Goal: Check status

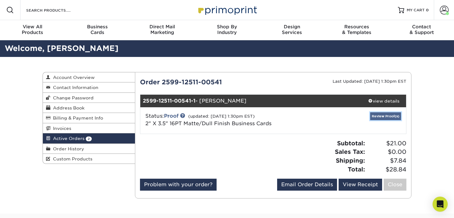
click at [378, 117] on link "Review Proof(s)" at bounding box center [385, 117] width 31 height 8
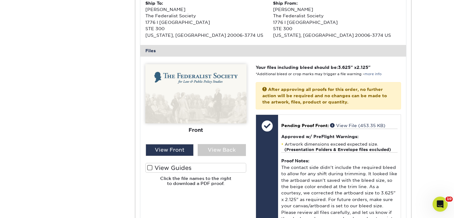
scroll to position [228, 0]
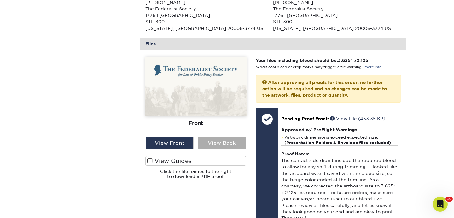
click at [231, 149] on div "View Back" at bounding box center [222, 143] width 48 height 12
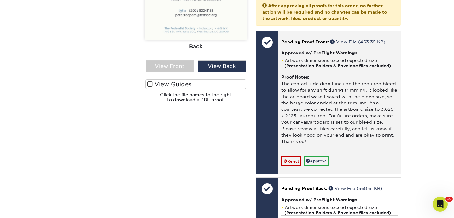
scroll to position [325, 0]
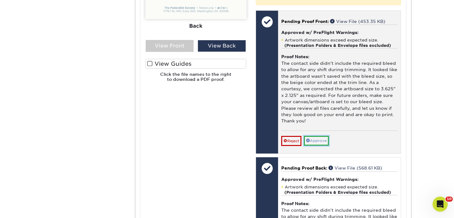
click at [323, 137] on link "Approve" at bounding box center [316, 141] width 25 height 10
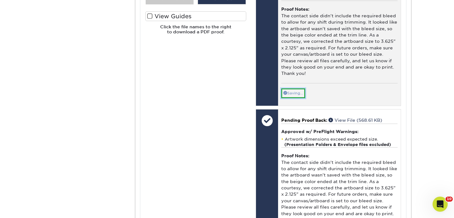
scroll to position [372, 0]
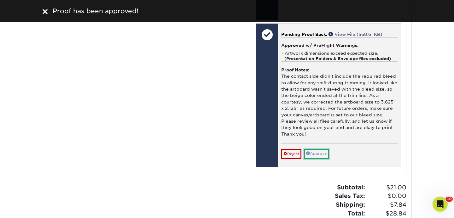
click at [319, 153] on link "Approve" at bounding box center [316, 154] width 25 height 10
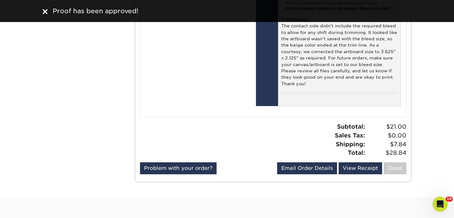
scroll to position [499, 0]
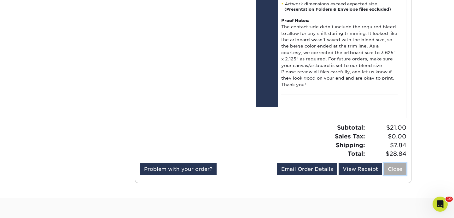
click at [393, 168] on link "Close" at bounding box center [395, 170] width 23 height 12
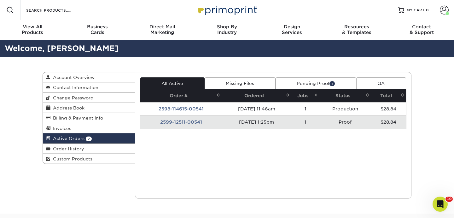
scroll to position [0, 0]
click at [304, 84] on link "Pending Proof 1" at bounding box center [315, 84] width 81 height 12
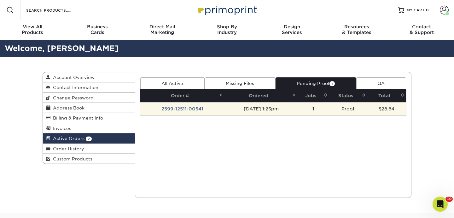
click at [178, 111] on td "2599-12511-00541" at bounding box center [182, 108] width 85 height 13
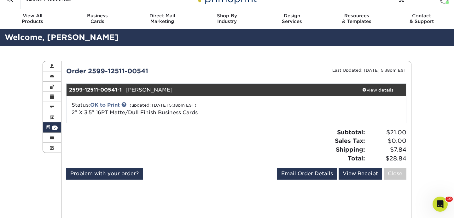
scroll to position [13, 0]
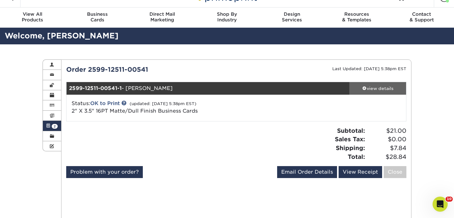
click at [371, 86] on div "view details" at bounding box center [377, 88] width 57 height 6
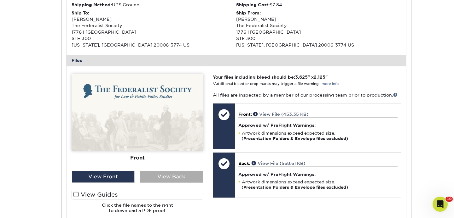
scroll to position [220, 0]
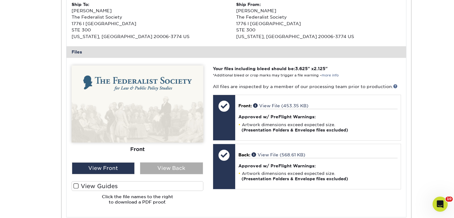
click at [183, 167] on div "View Back" at bounding box center [171, 169] width 63 height 12
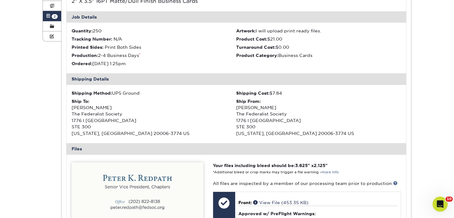
scroll to position [0, 0]
